Goal: Find specific page/section: Find specific page/section

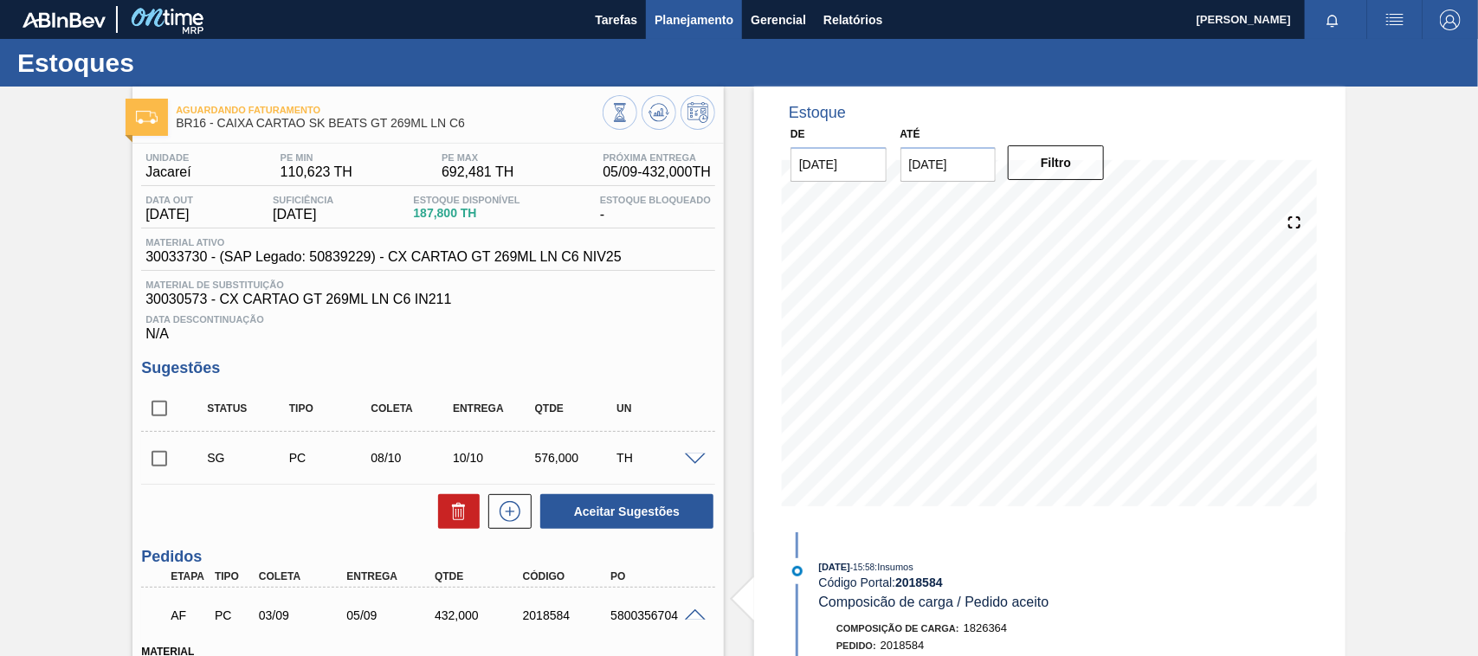
click at [671, 20] on span "Planejamento" at bounding box center [694, 20] width 79 height 21
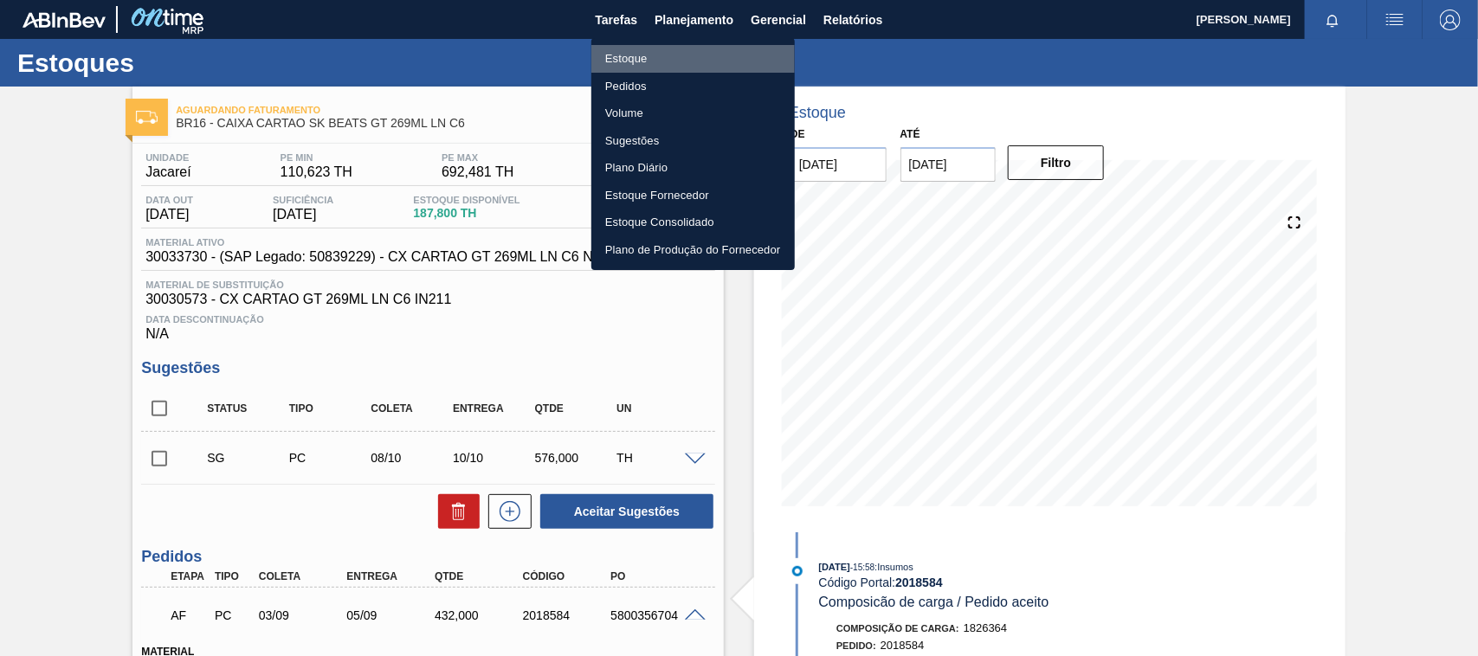
click at [652, 59] on li "Estoque" at bounding box center [693, 59] width 204 height 28
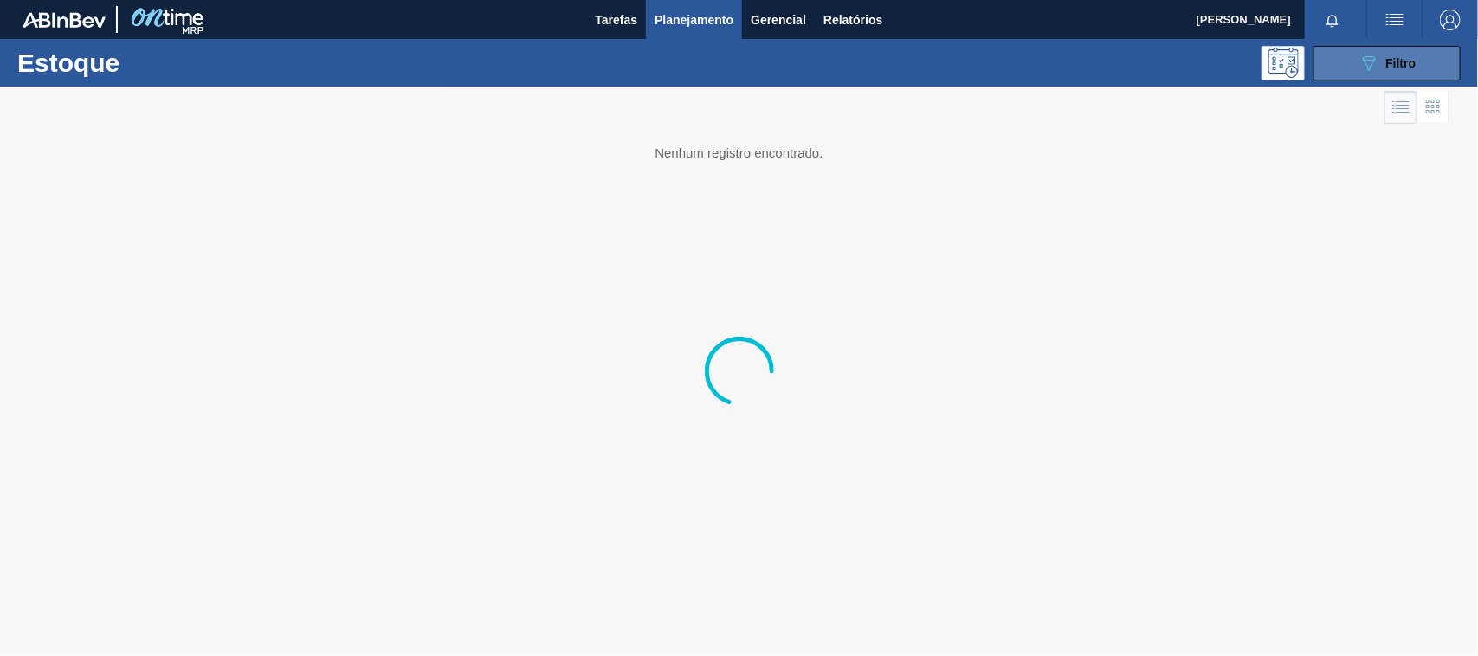
click at [1392, 50] on button "089F7B8B-B2A5-4AFE-B5C0-19BA573D28AC Filtro" at bounding box center [1387, 63] width 147 height 35
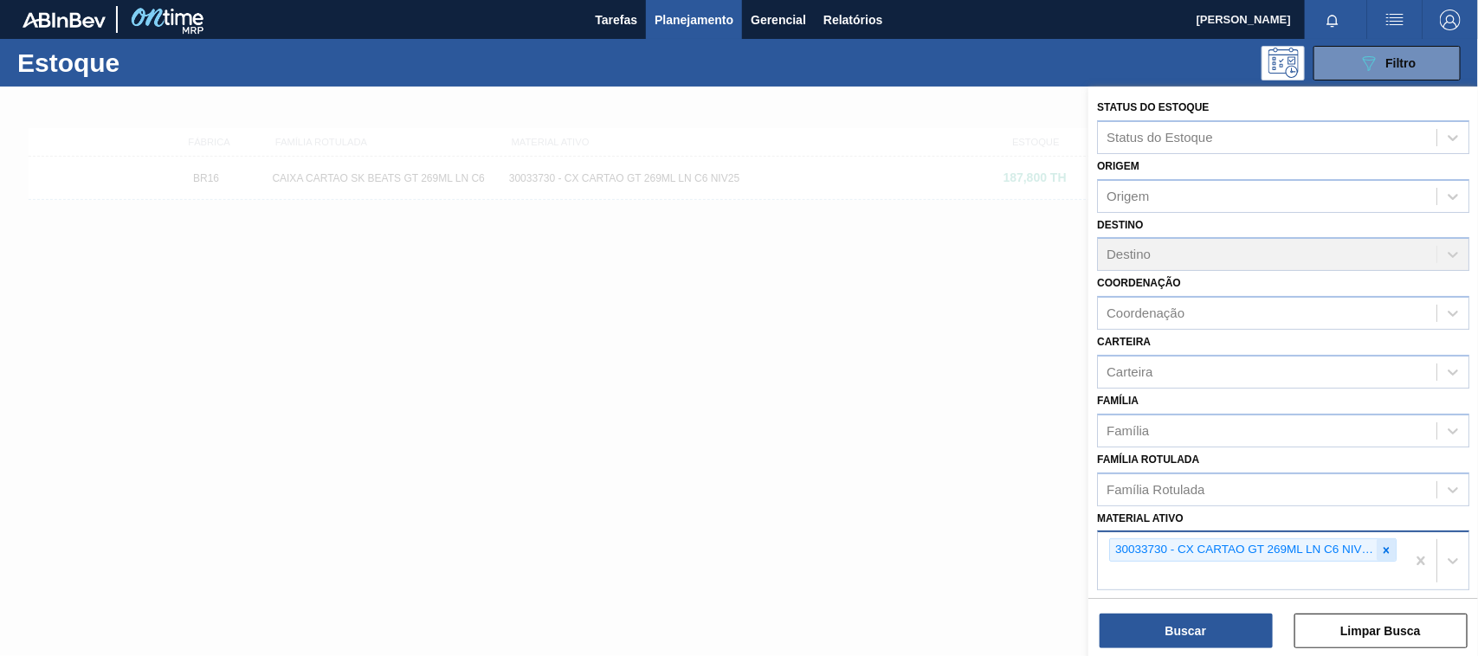
click at [1380, 548] on icon at bounding box center [1386, 551] width 12 height 12
paste ativo "30003606"
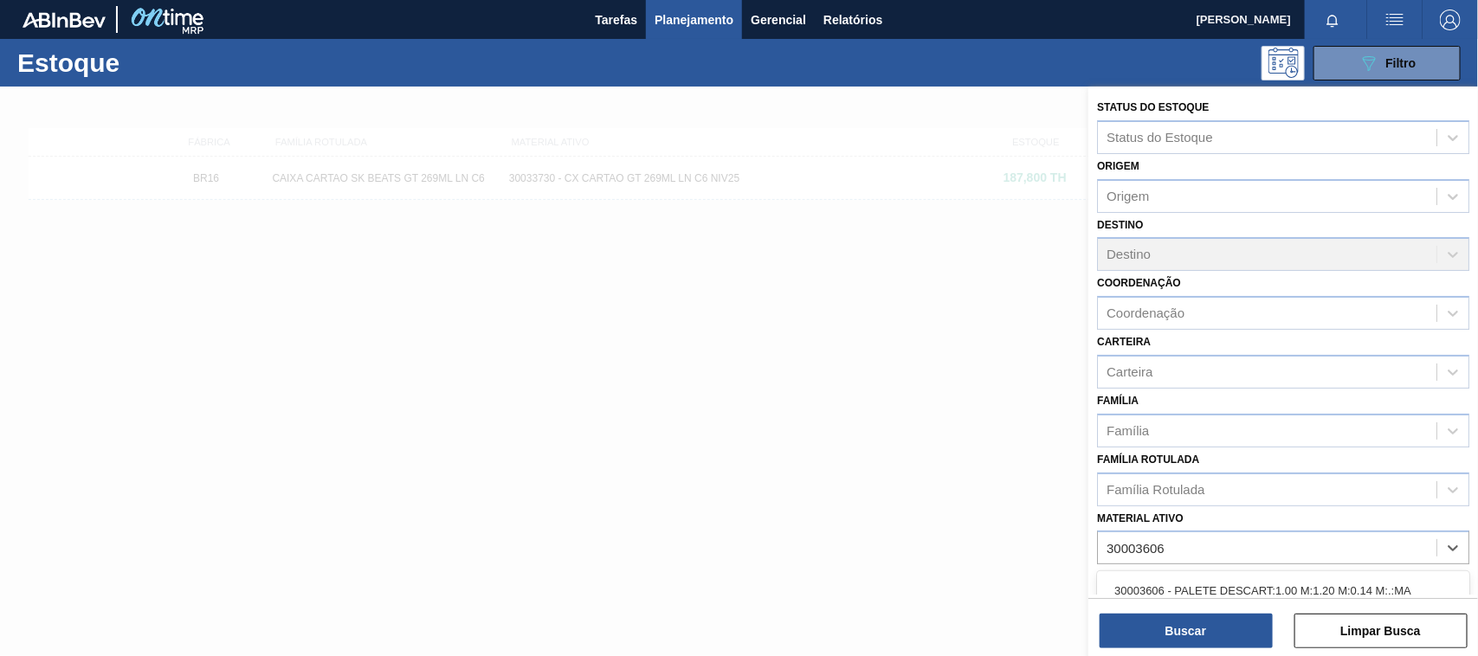
type ativo "30003606"
click at [1218, 575] on div "30003606 - PALETE DESCART;1,00 M;1,20 M;0,14 M;.;MA" at bounding box center [1283, 591] width 372 height 32
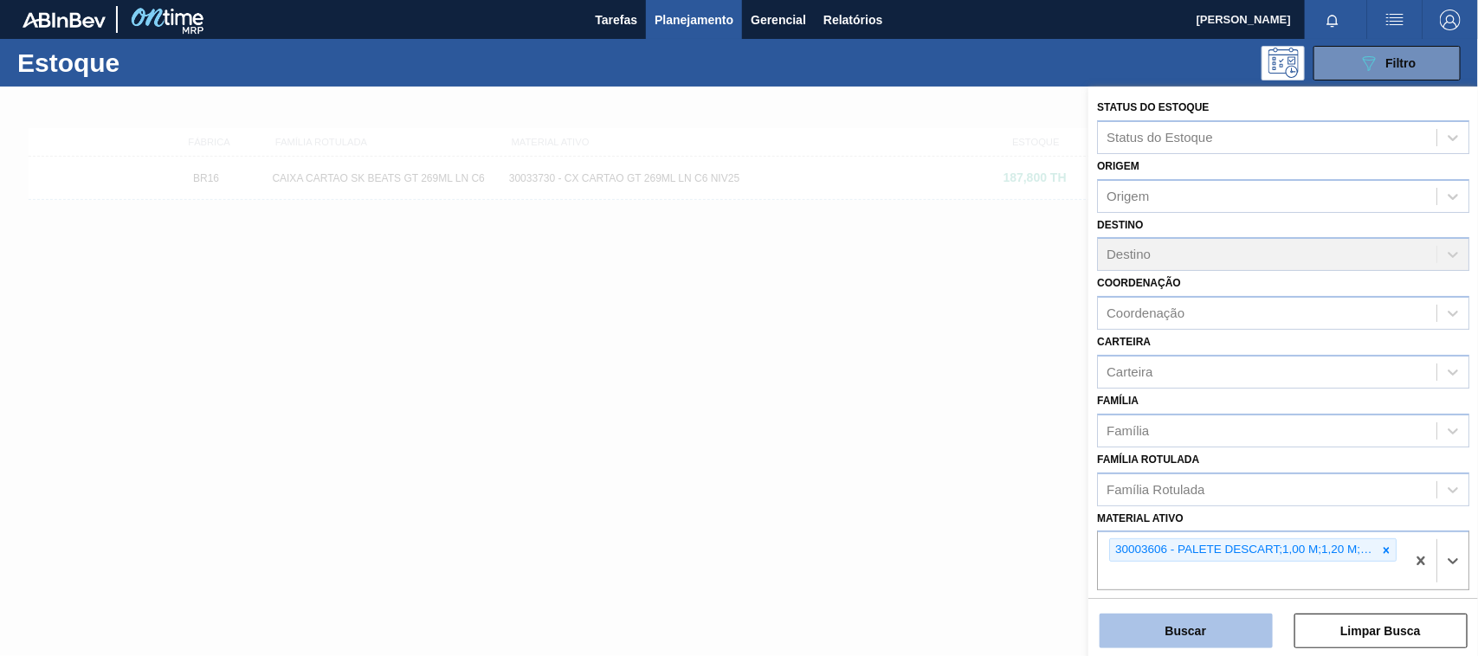
click at [1199, 620] on button "Buscar" at bounding box center [1186, 631] width 173 height 35
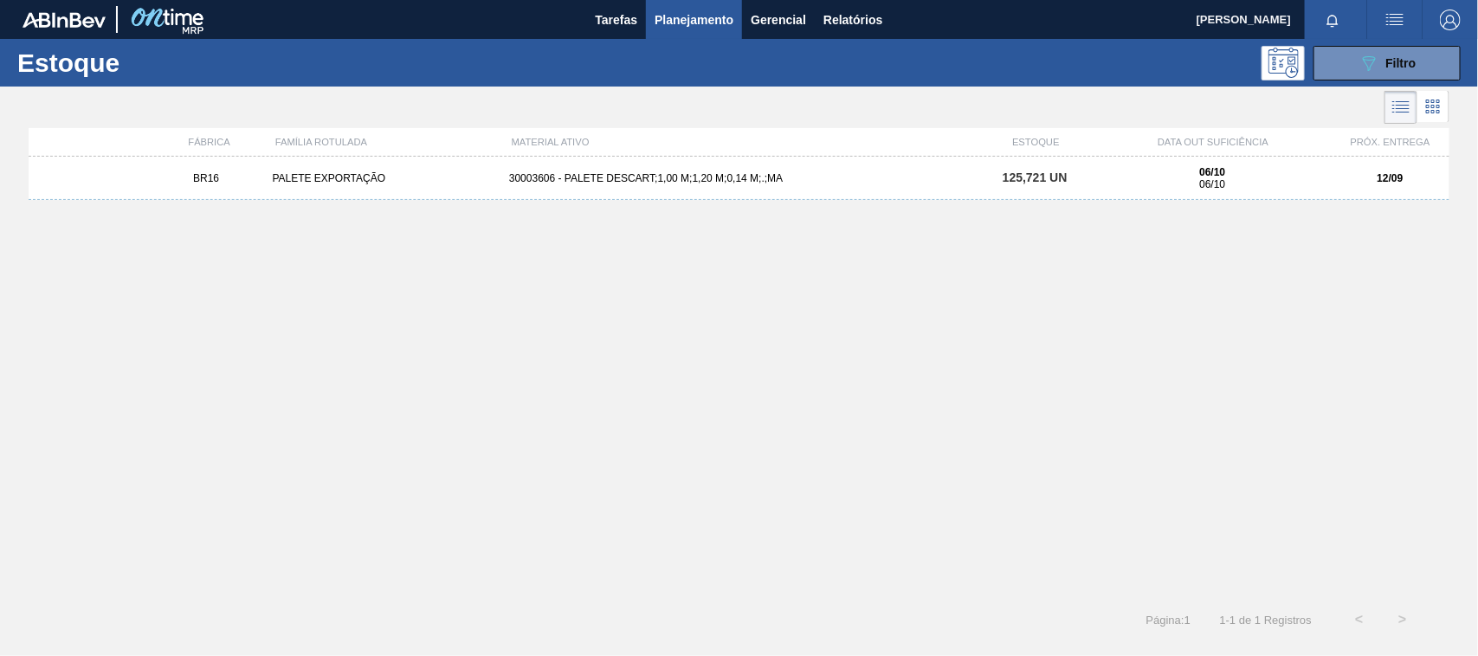
click at [710, 195] on div "BR16 PALETE EXPORTAÇÃO 30003606 - PALETE DESCART;1,00 M;1,20 M;0,14 M;.;MA 125,…" at bounding box center [739, 178] width 1421 height 43
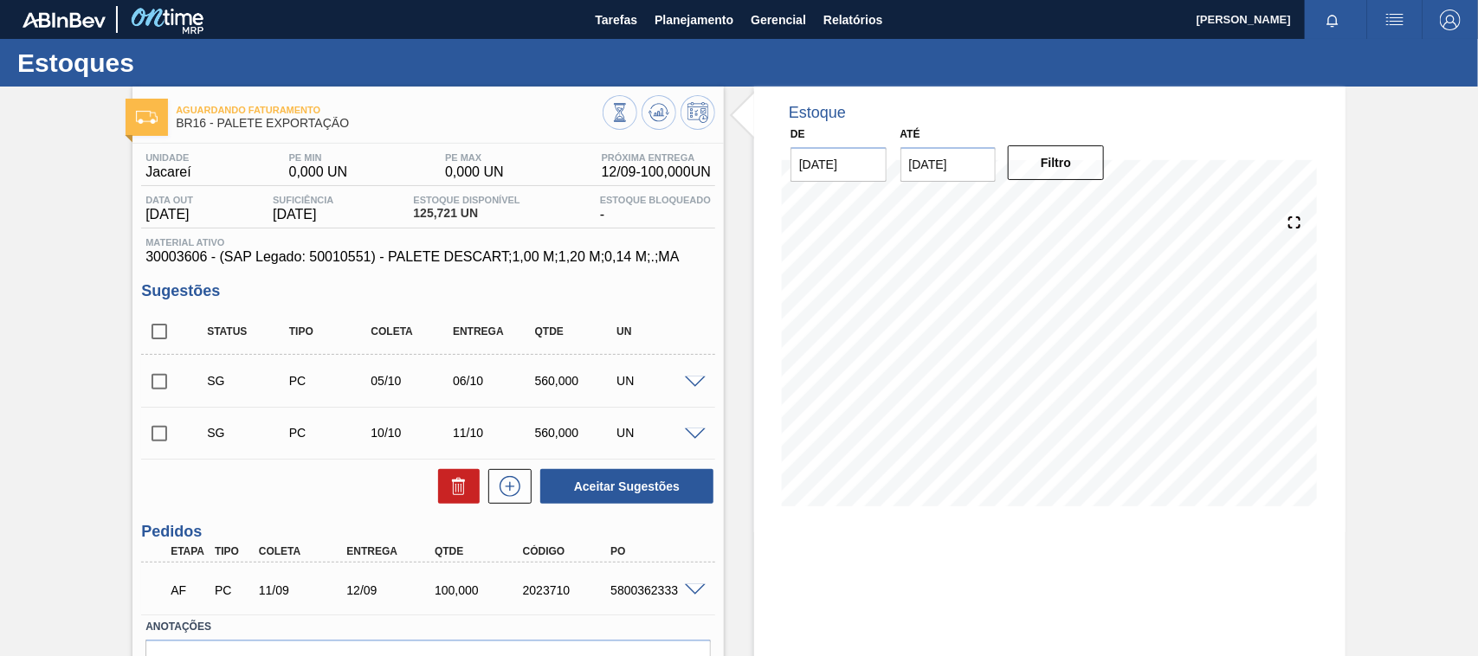
click at [645, 591] on div "5800362333" at bounding box center [655, 591] width 98 height 14
click at [643, 590] on div "5800362333" at bounding box center [655, 591] width 98 height 14
copy div "5800362333"
click at [703, 20] on span "Planejamento" at bounding box center [694, 20] width 79 height 21
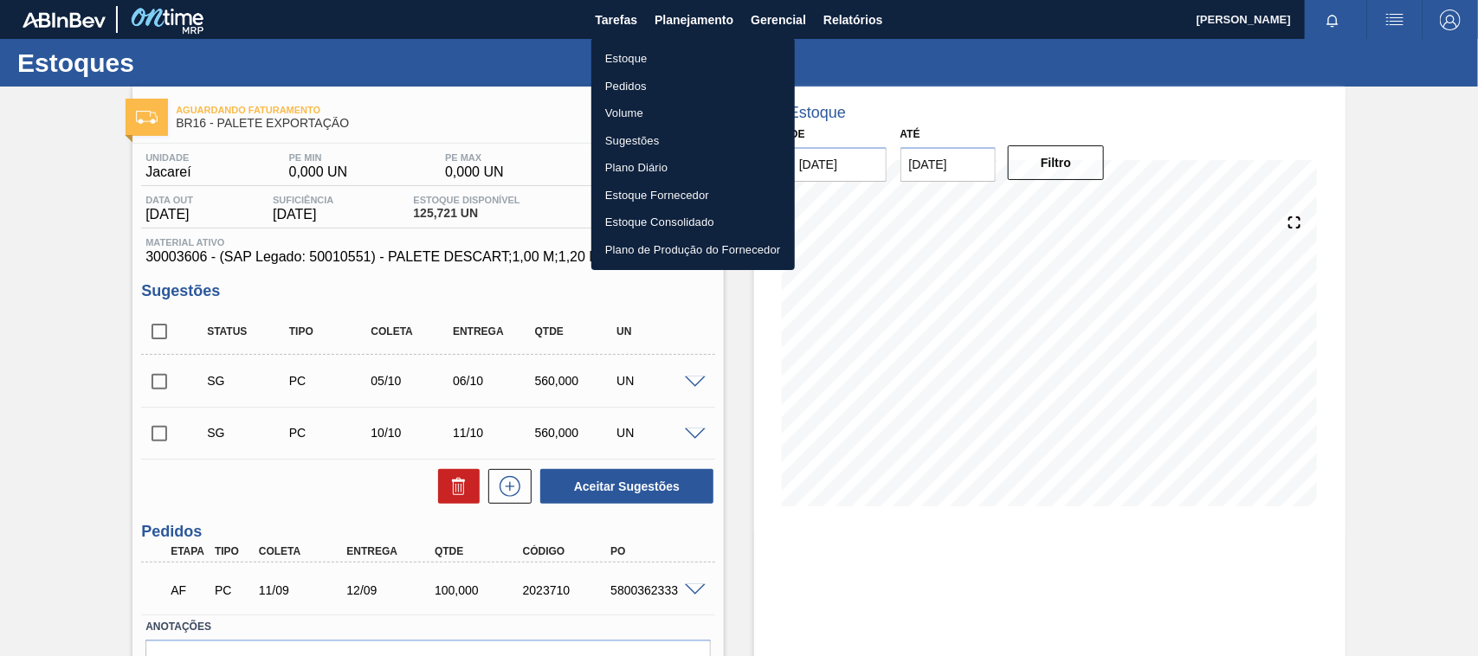
click at [643, 41] on ul "Estoque Pedidos Volume Sugestões Plano Diário Estoque Fornecedor Estoque Consol…" at bounding box center [693, 154] width 204 height 232
click at [648, 53] on li "Estoque" at bounding box center [693, 59] width 204 height 28
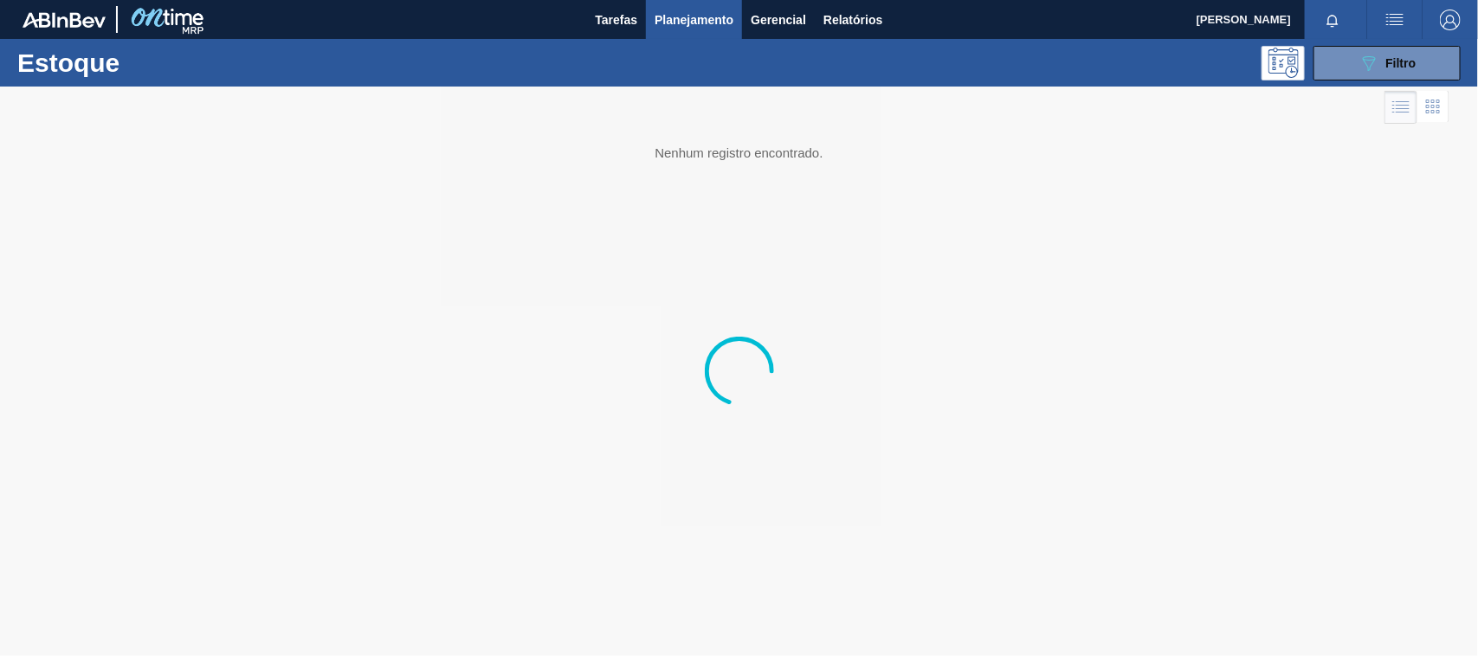
drag, startPoint x: 1351, startPoint y: 70, endPoint x: 1354, endPoint y: 105, distance: 34.7
click at [1351, 70] on button "089F7B8B-B2A5-4AFE-B5C0-19BA573D28AC Filtro" at bounding box center [1387, 63] width 147 height 35
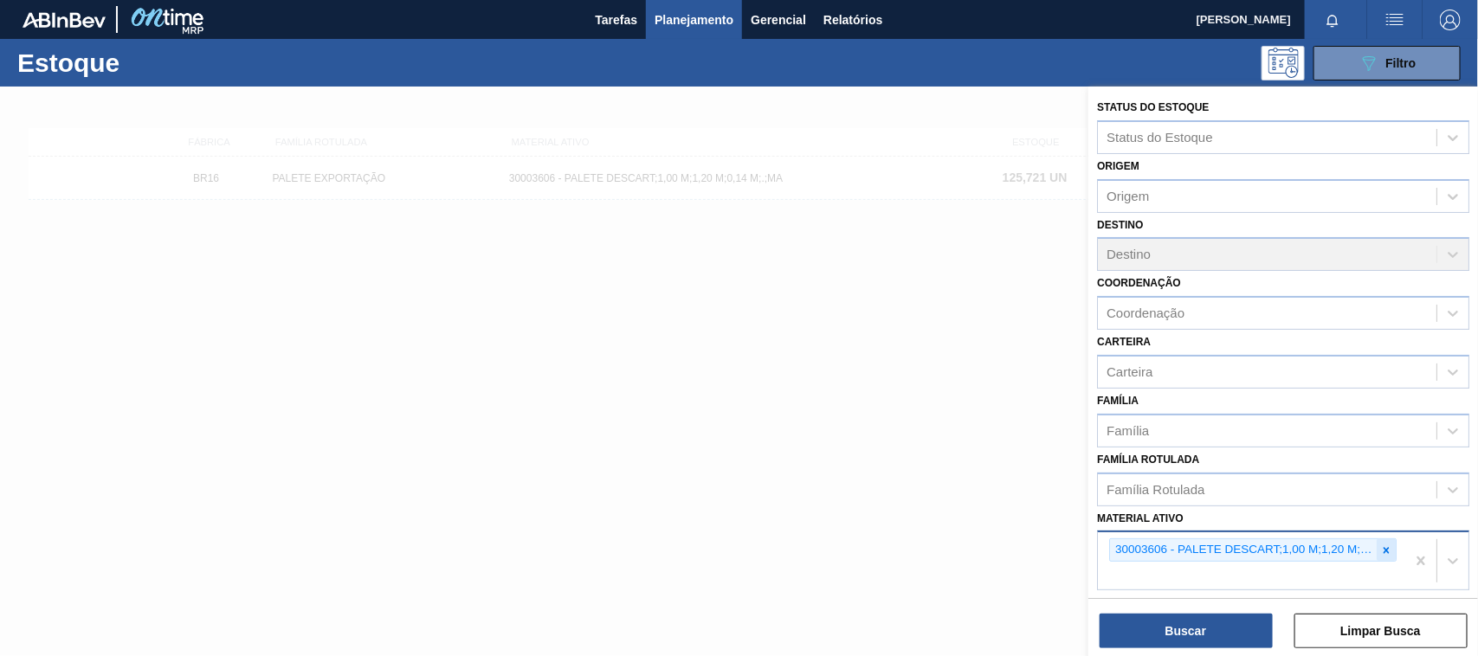
click at [1380, 545] on icon at bounding box center [1386, 551] width 12 height 12
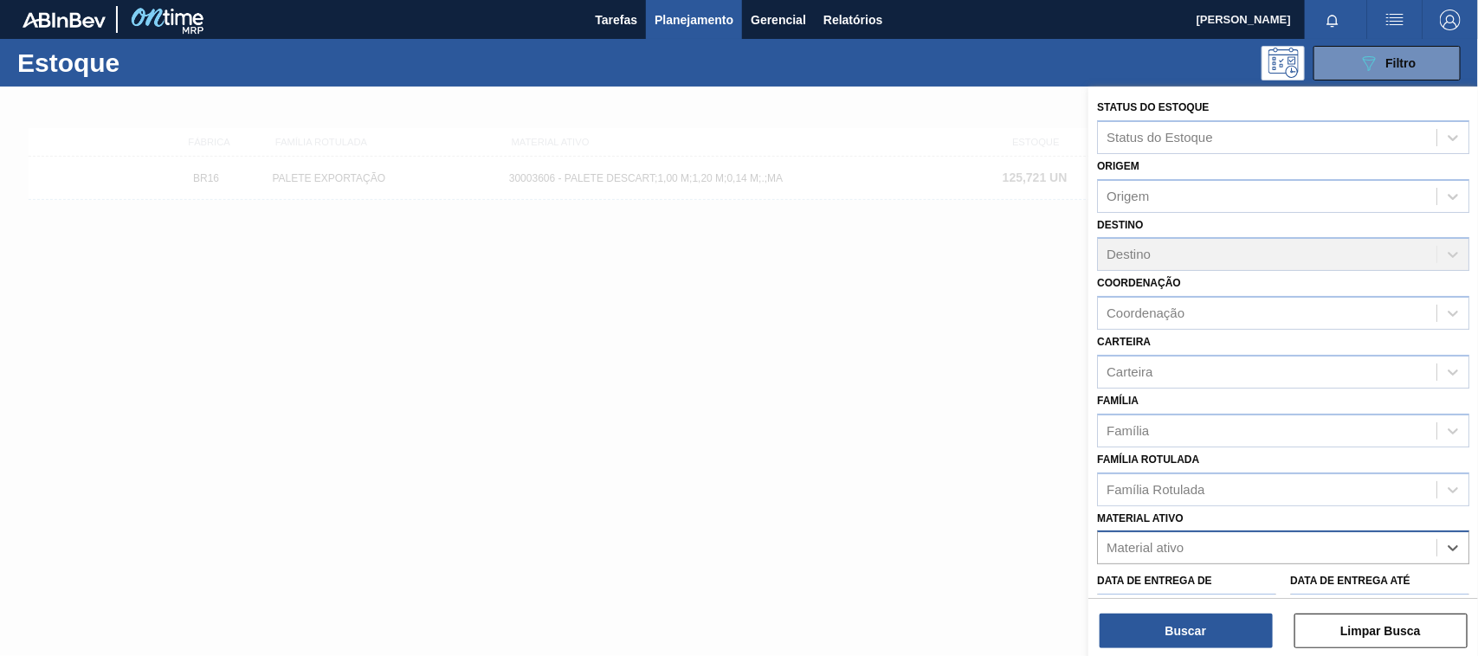
paste ativo "30003568"
type ativo "30003568"
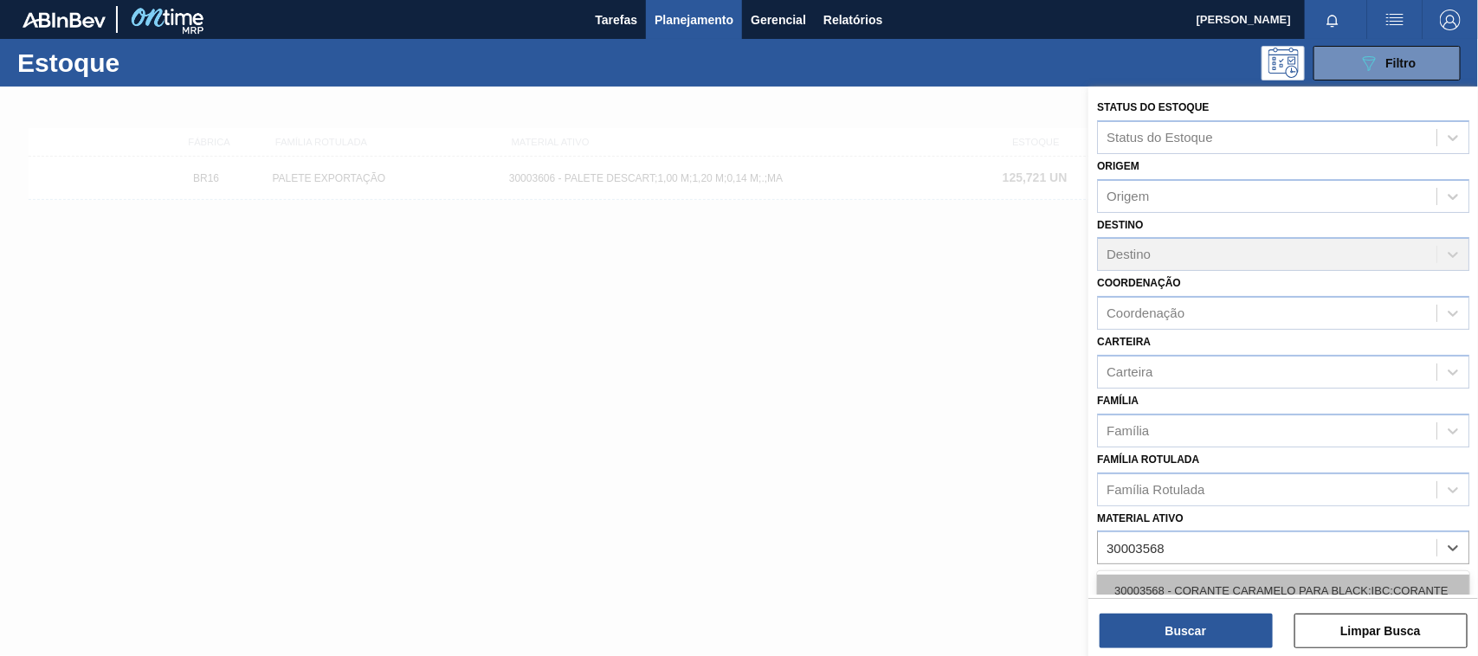
click at [1269, 593] on div "30003568 - CORANTE CARAMELO PARA BLACK;IBC;CORANTE" at bounding box center [1283, 591] width 372 height 32
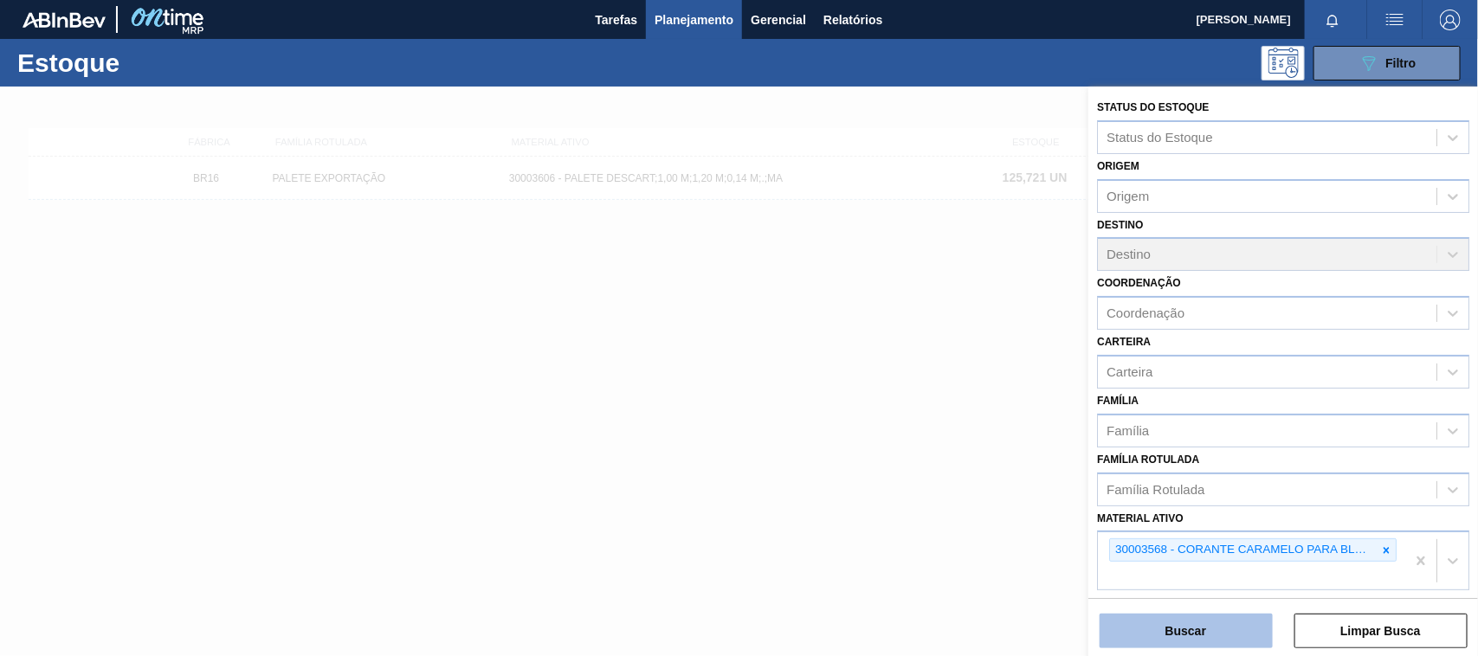
click at [1232, 619] on button "Buscar" at bounding box center [1186, 631] width 173 height 35
